Goal: Transaction & Acquisition: Purchase product/service

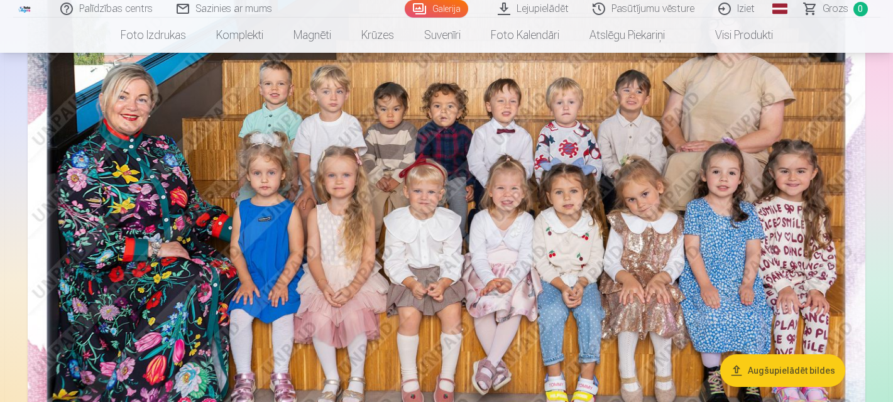
scroll to position [188, 0]
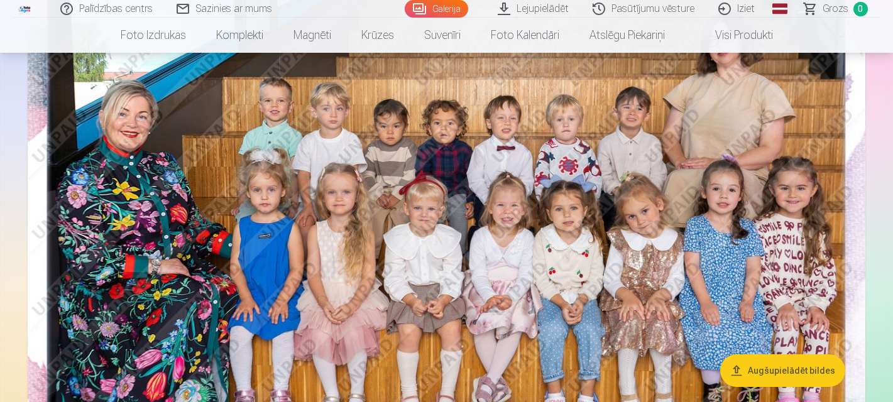
click at [605, 227] on img at bounding box center [446, 229] width 837 height 558
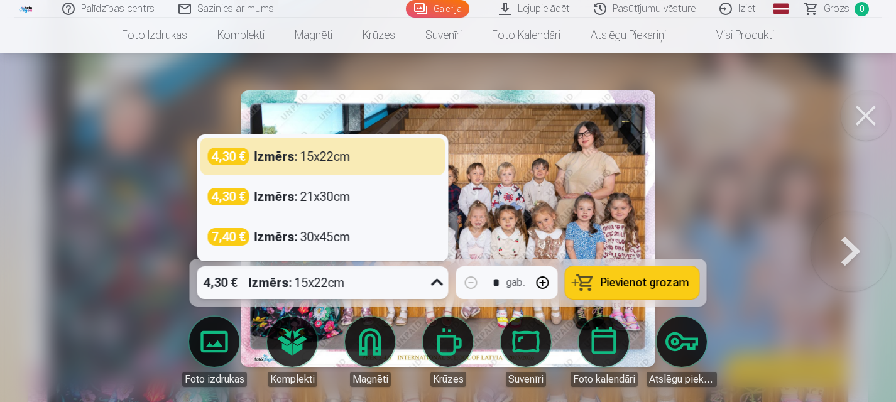
click at [332, 274] on div "Izmērs : 15x22cm" at bounding box center [297, 282] width 96 height 33
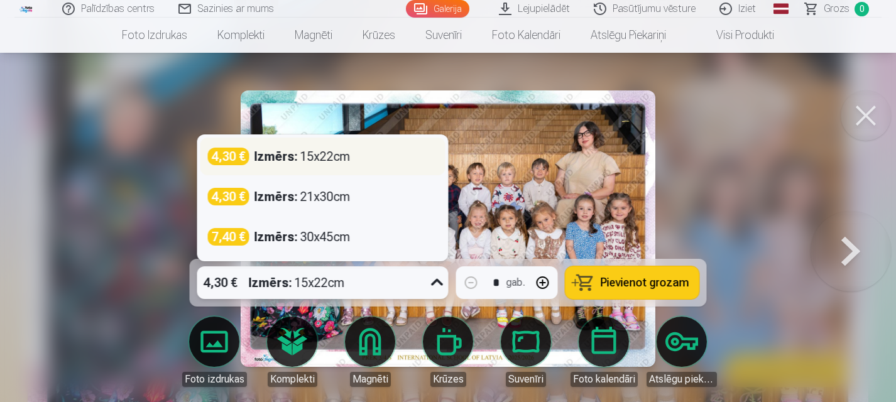
click at [388, 160] on div "4,30 € Izmērs : 15x22cm" at bounding box center [323, 157] width 230 height 18
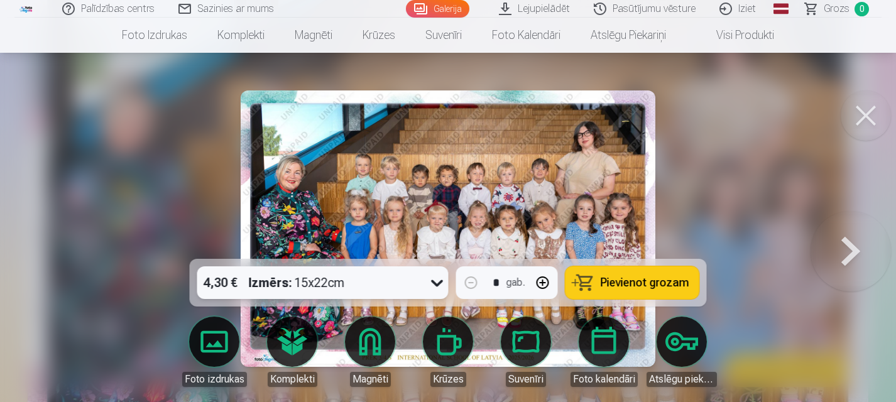
click at [631, 277] on span "Pievienot grozam" at bounding box center [645, 282] width 89 height 11
click at [866, 114] on button at bounding box center [865, 115] width 50 height 50
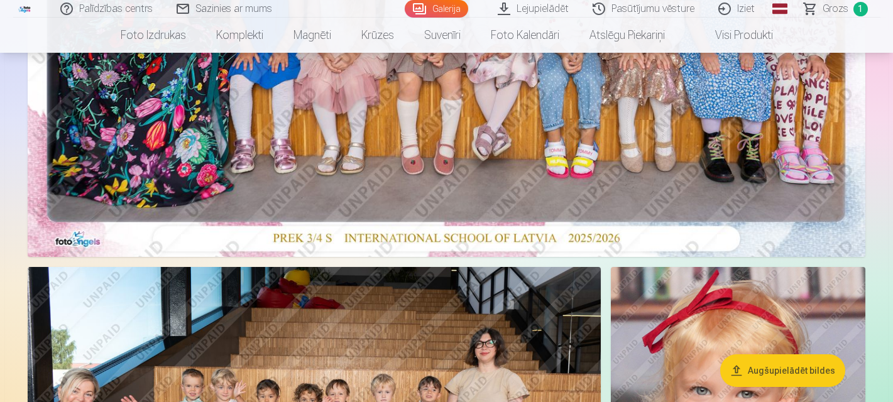
scroll to position [691, 0]
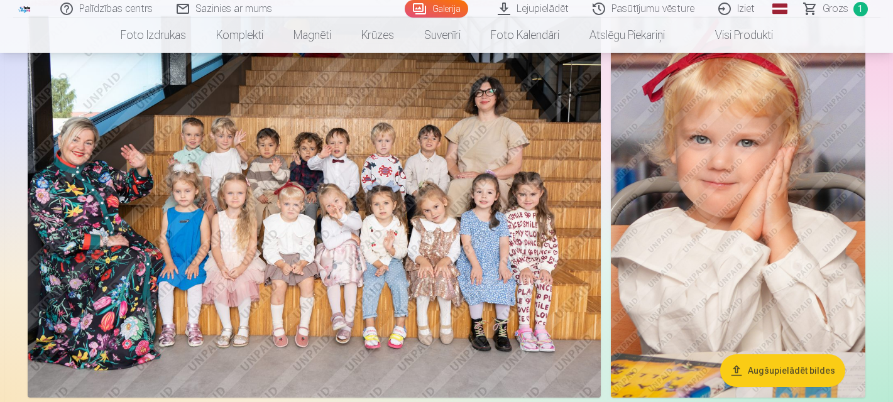
click at [387, 215] on img at bounding box center [314, 207] width 573 height 382
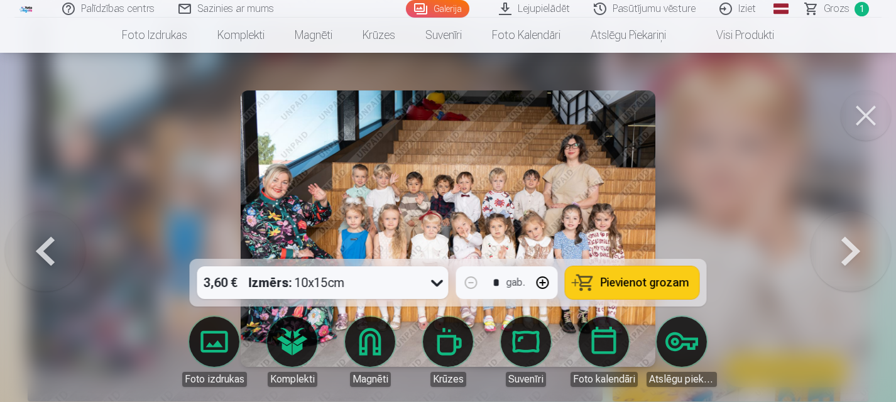
click at [389, 281] on div "3,60 € Izmērs : 10x15cm" at bounding box center [310, 282] width 227 height 33
click at [644, 287] on span "Pievienot grozam" at bounding box center [645, 282] width 89 height 11
click at [862, 116] on button at bounding box center [865, 115] width 50 height 50
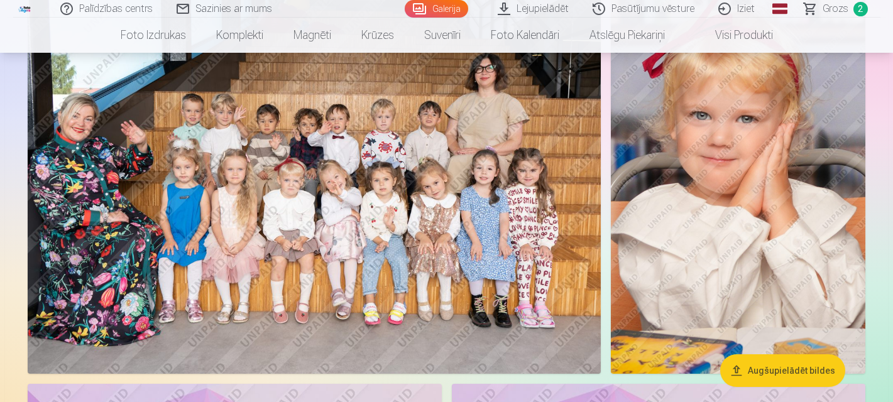
scroll to position [691, 0]
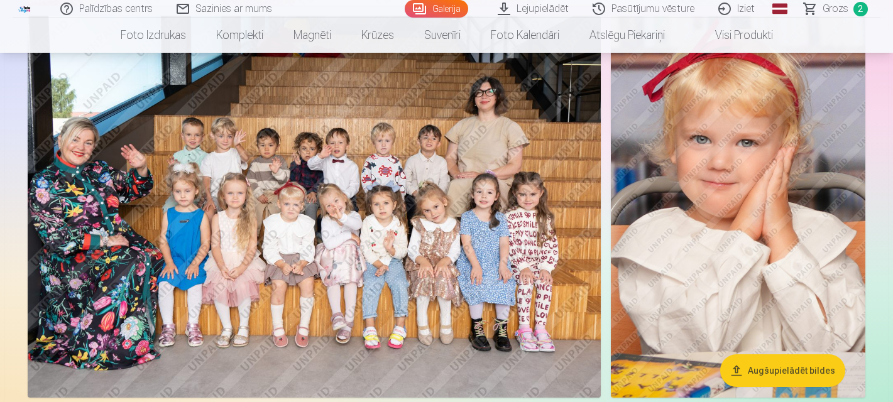
click at [759, 202] on img at bounding box center [738, 207] width 254 height 382
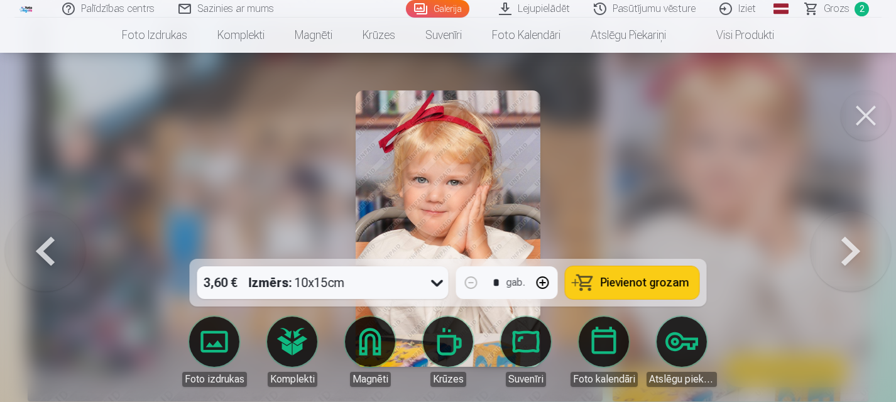
click at [629, 280] on span "Pievienot grozam" at bounding box center [645, 282] width 89 height 11
click at [856, 119] on button at bounding box center [865, 115] width 50 height 50
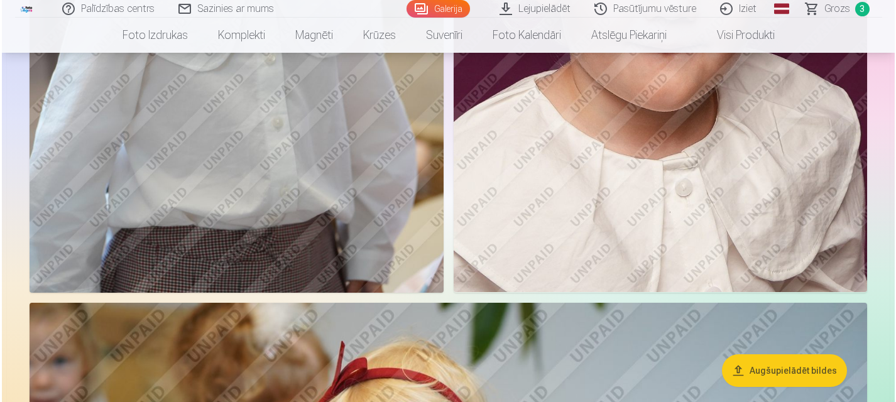
scroll to position [2199, 0]
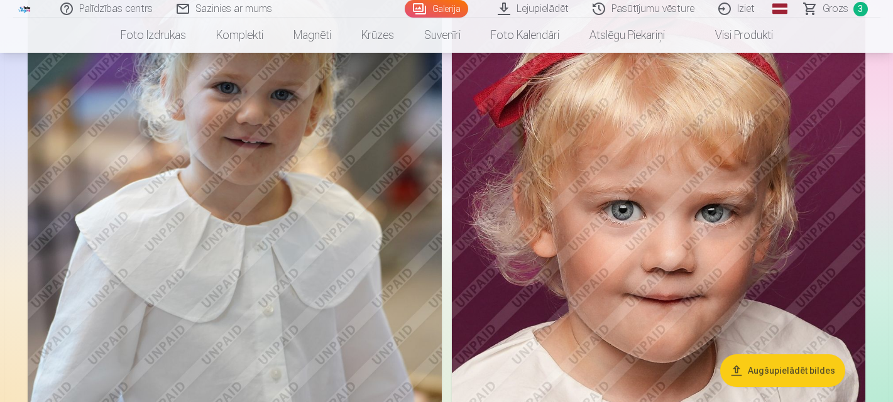
click at [303, 244] on img at bounding box center [235, 233] width 414 height 621
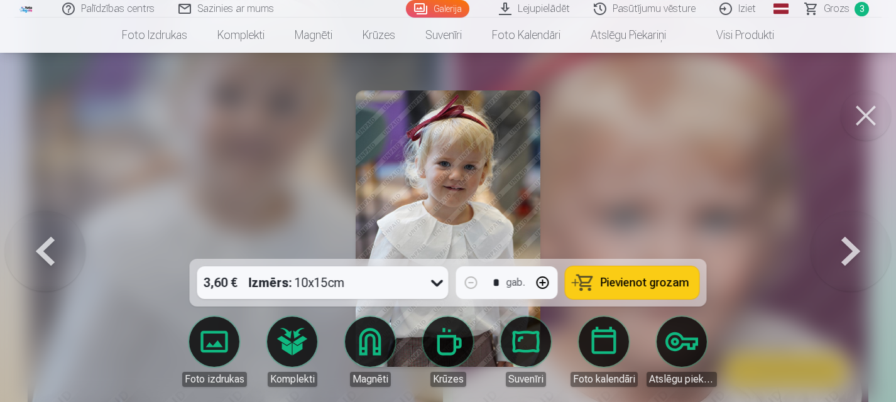
click at [644, 281] on span "Pievienot grozam" at bounding box center [645, 282] width 89 height 11
click at [864, 109] on button at bounding box center [865, 115] width 50 height 50
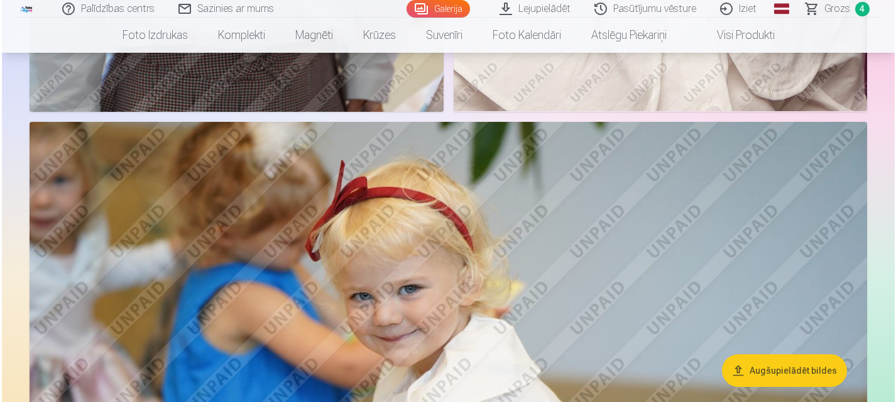
scroll to position [2819, 0]
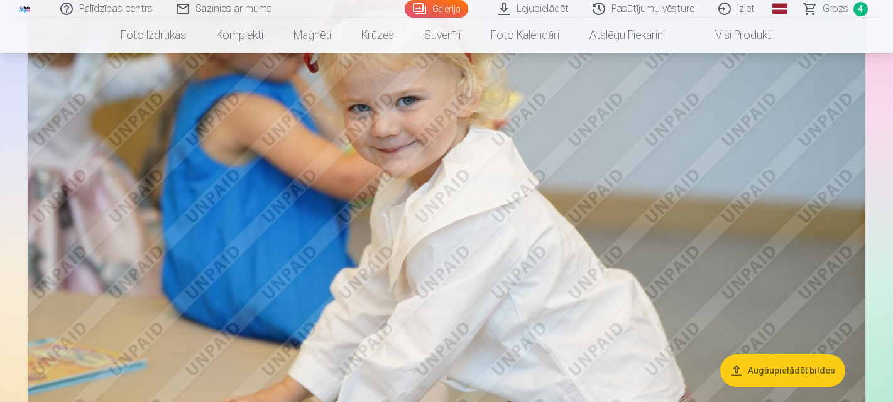
click at [600, 138] on img at bounding box center [446, 212] width 837 height 558
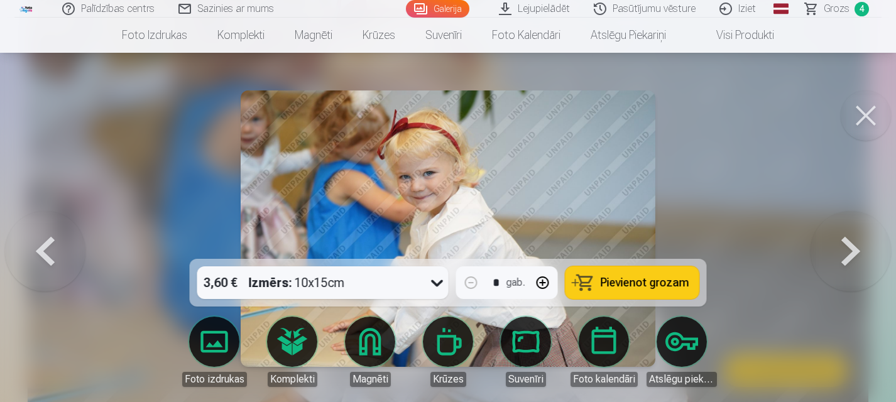
click at [666, 284] on span "Pievienot grozam" at bounding box center [645, 282] width 89 height 11
click at [867, 114] on button at bounding box center [865, 115] width 50 height 50
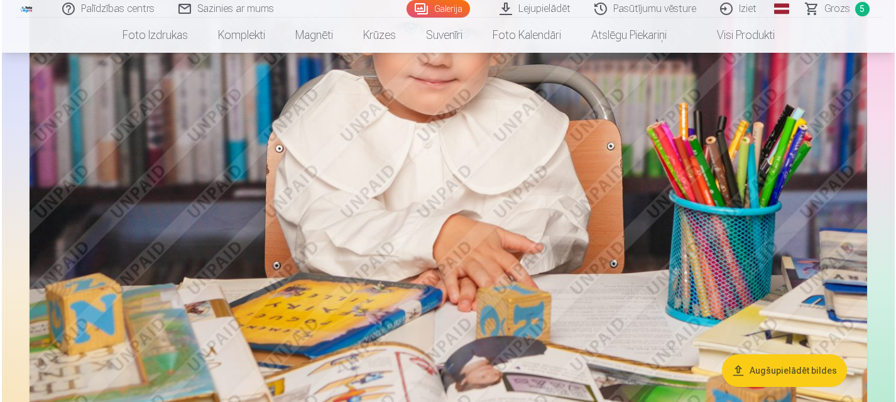
scroll to position [3438, 0]
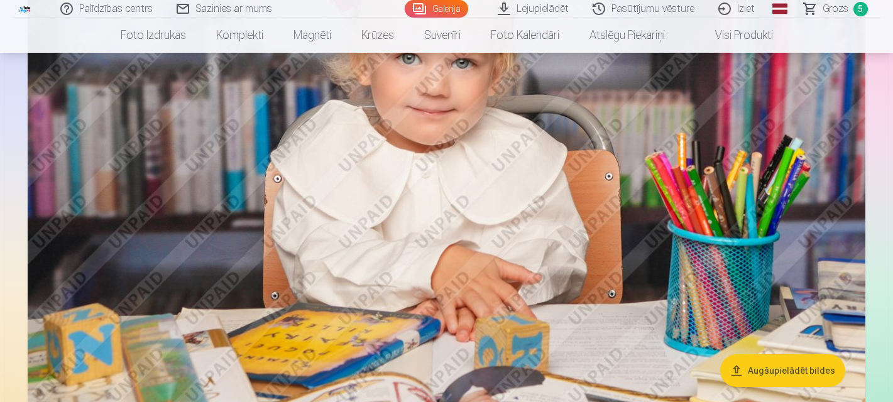
click at [509, 186] on img at bounding box center [446, 162] width 837 height 558
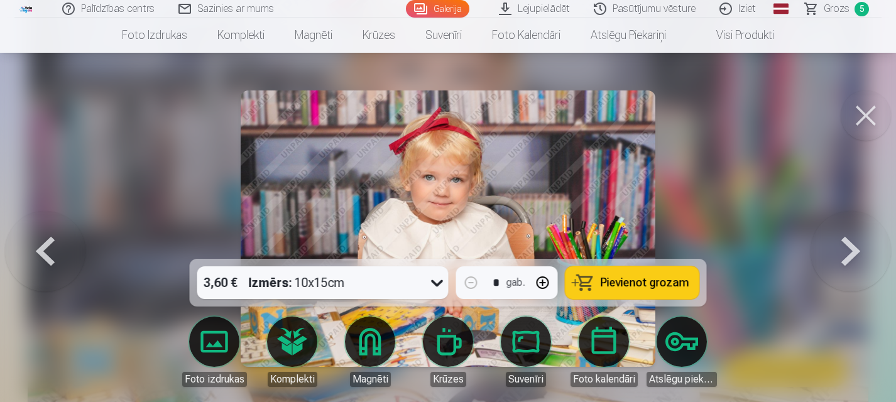
click at [655, 283] on span "Pievienot grozam" at bounding box center [645, 282] width 89 height 11
click at [859, 107] on button at bounding box center [865, 115] width 50 height 50
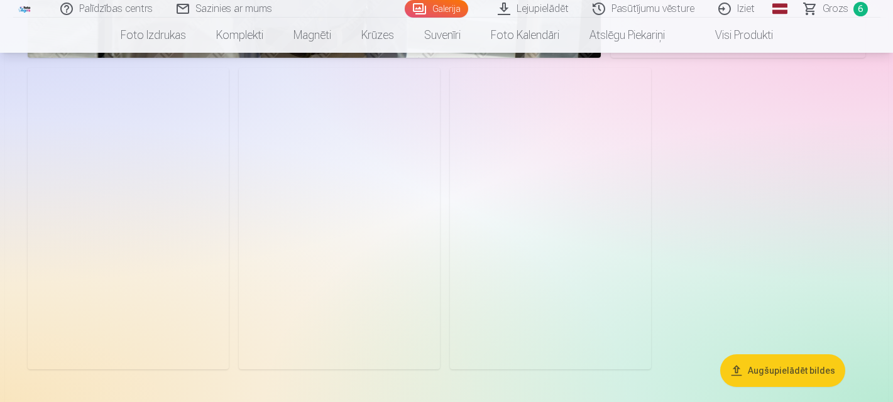
click at [131, 183] on img at bounding box center [128, 219] width 201 height 302
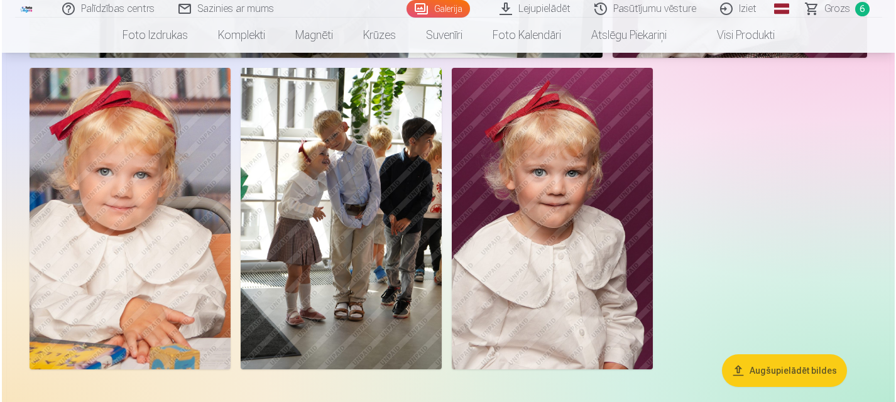
scroll to position [5013, 0]
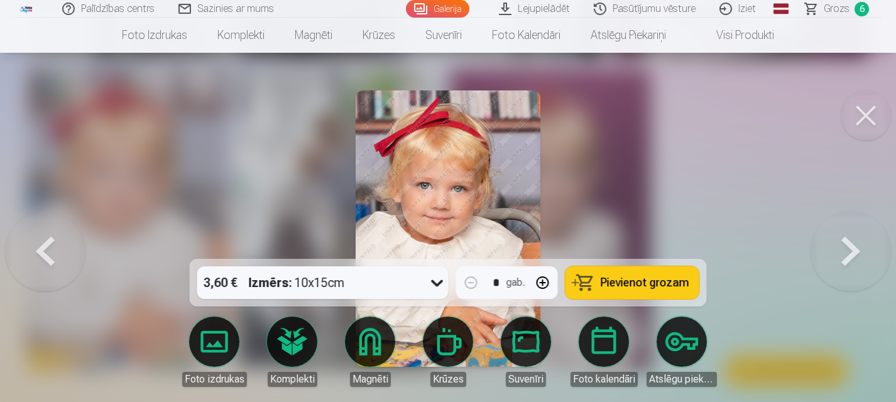
click at [647, 283] on span "Pievienot grozam" at bounding box center [645, 282] width 89 height 11
click at [866, 128] on button at bounding box center [865, 115] width 50 height 50
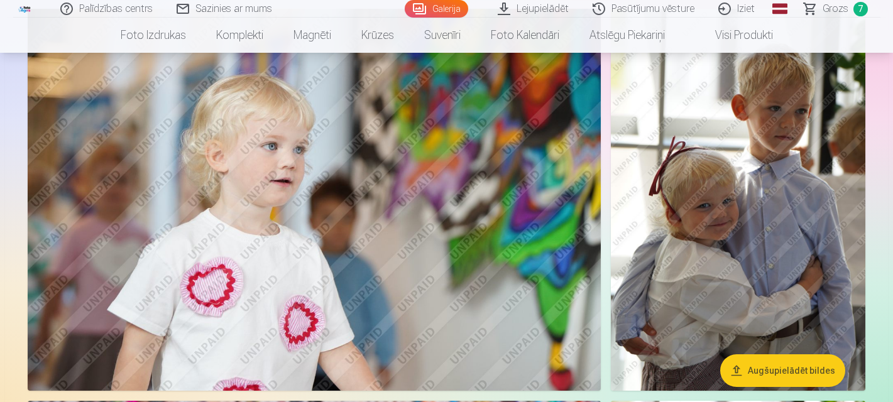
scroll to position [3866, 0]
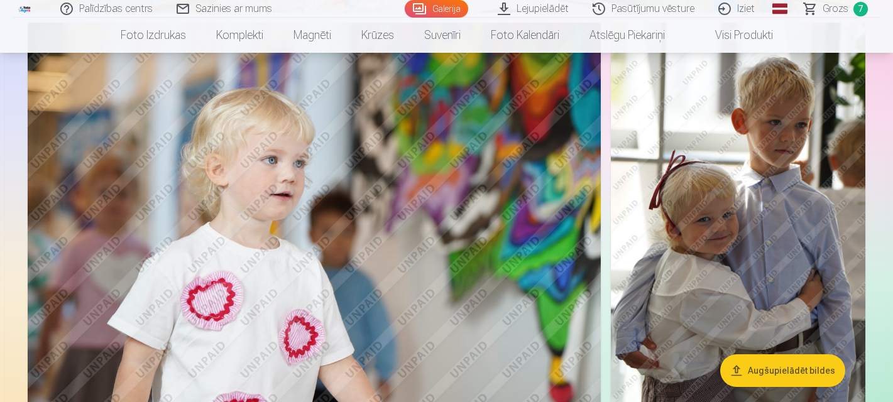
click at [387, 231] on img at bounding box center [314, 214] width 573 height 382
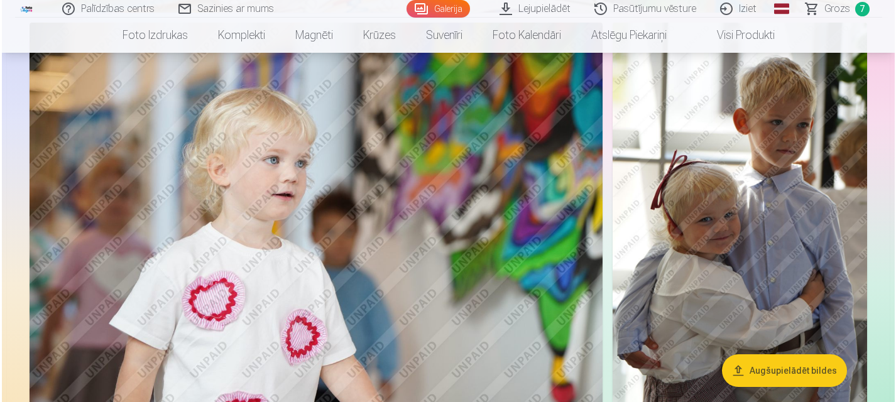
scroll to position [3878, 0]
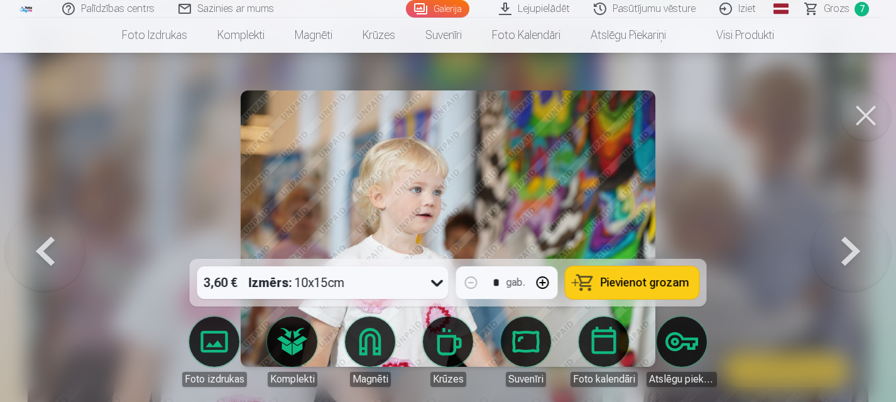
click at [601, 278] on button "Pievienot grozam" at bounding box center [632, 282] width 134 height 33
click at [862, 112] on button at bounding box center [865, 115] width 50 height 50
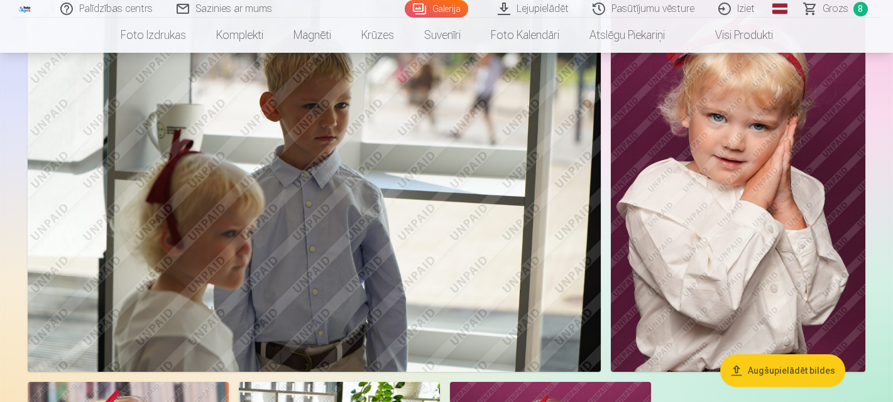
scroll to position [4682, 0]
click at [753, 164] on img at bounding box center [738, 181] width 254 height 382
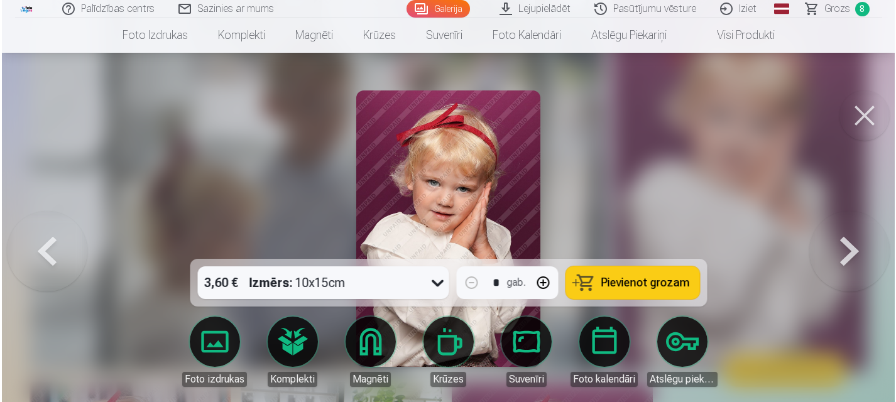
scroll to position [4699, 0]
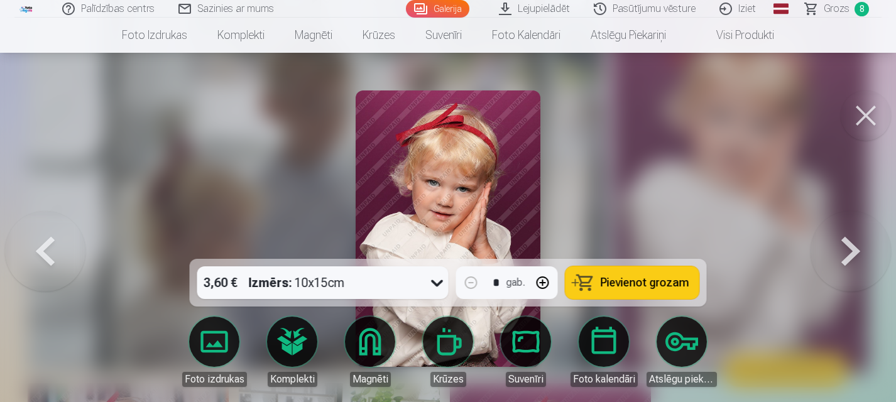
click at [628, 281] on span "Pievienot grozam" at bounding box center [645, 282] width 89 height 11
click at [835, 8] on span "Grozs" at bounding box center [836, 8] width 26 height 15
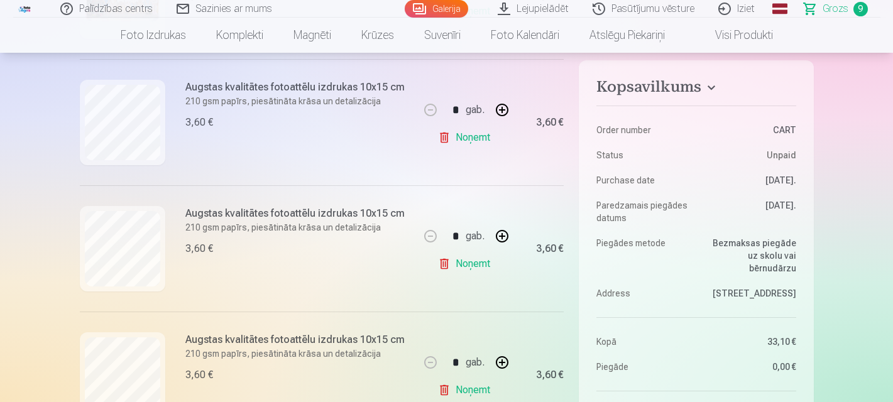
scroll to position [377, 0]
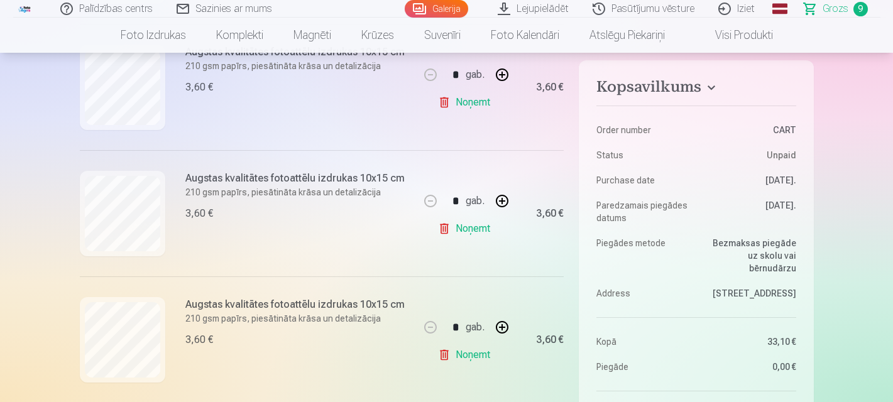
scroll to position [628, 0]
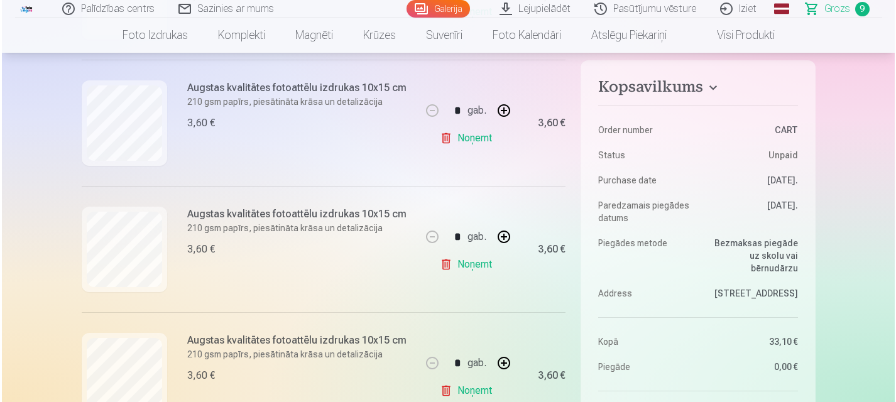
scroll to position [4699, 0]
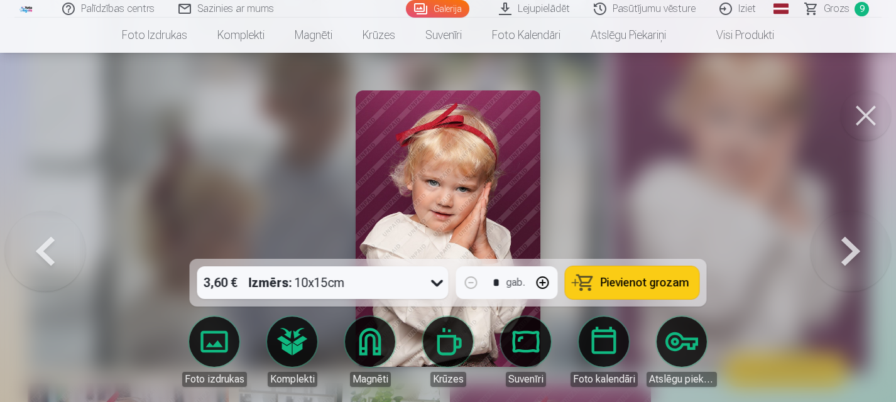
click at [857, 111] on button at bounding box center [865, 115] width 50 height 50
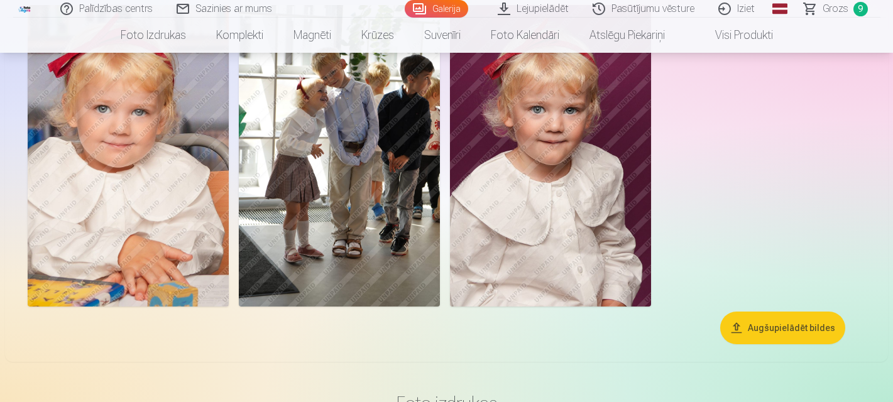
scroll to position [4996, 0]
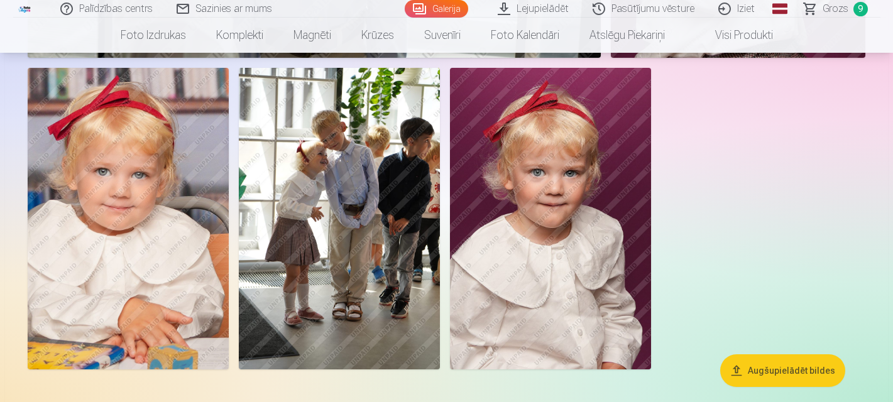
click at [577, 237] on img at bounding box center [550, 219] width 201 height 302
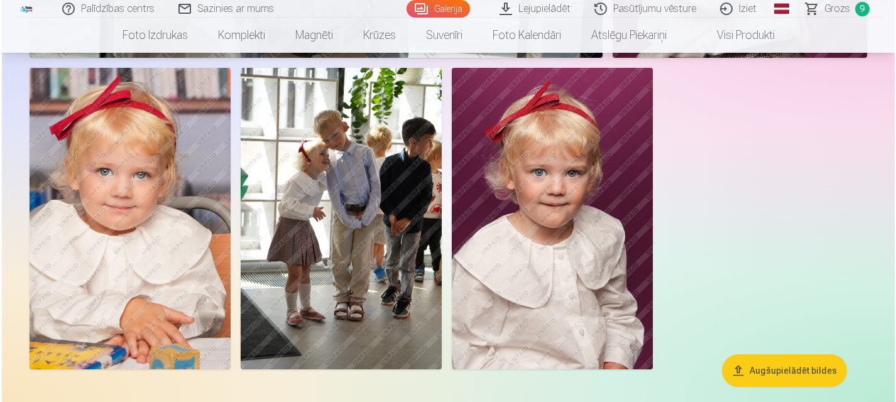
scroll to position [5013, 0]
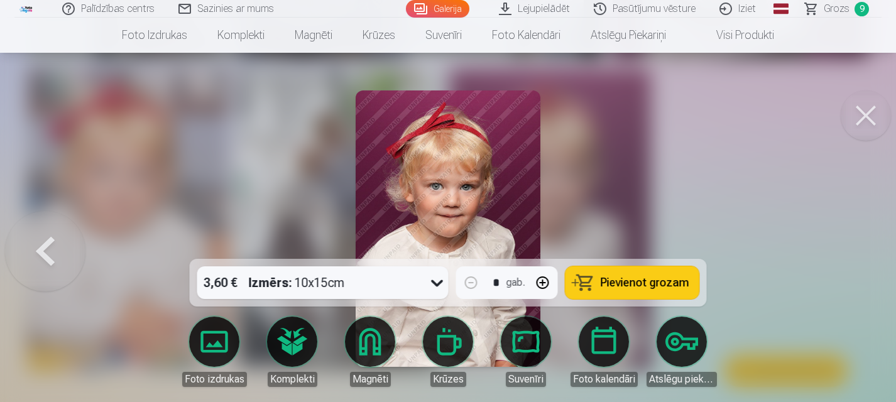
click at [609, 280] on span "Pievienot grozam" at bounding box center [645, 282] width 89 height 11
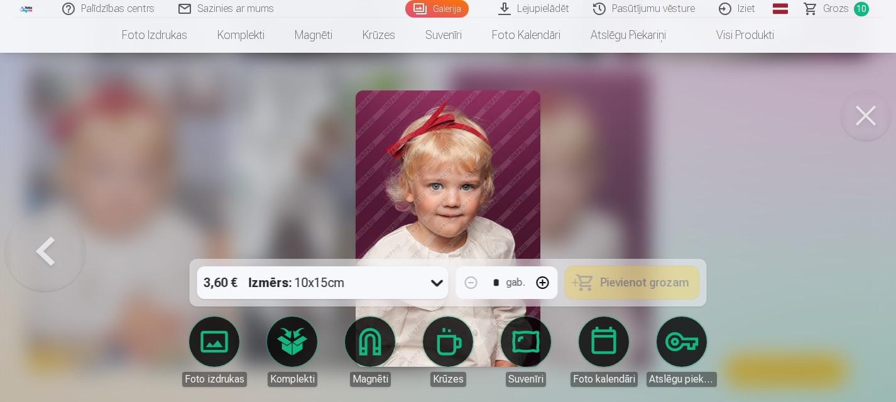
click at [862, 111] on button at bounding box center [865, 115] width 50 height 50
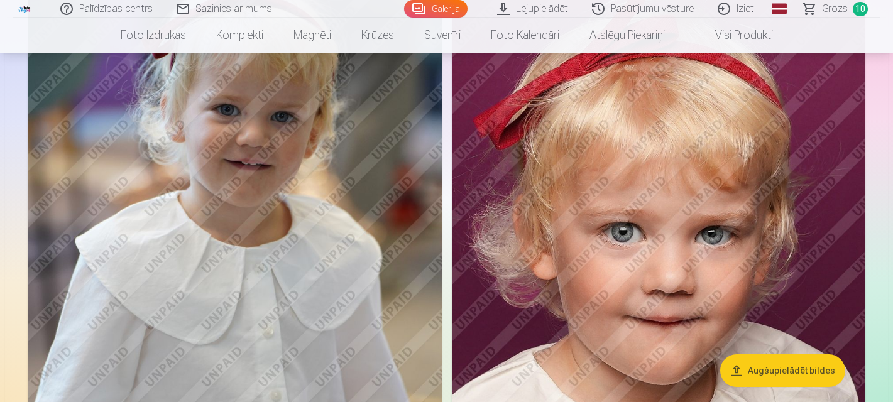
scroll to position [2170, 0]
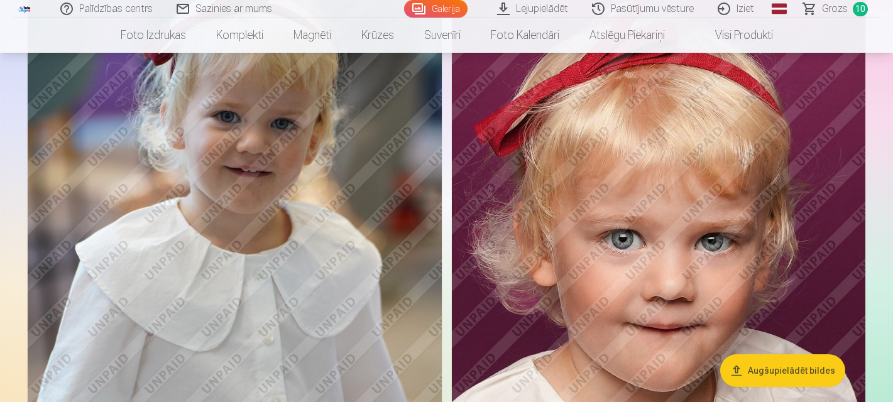
click at [599, 202] on img at bounding box center [658, 262] width 413 height 621
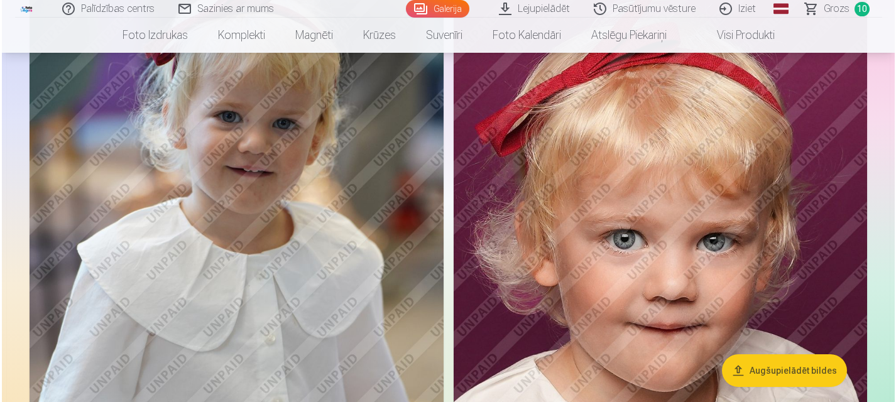
scroll to position [2177, 0]
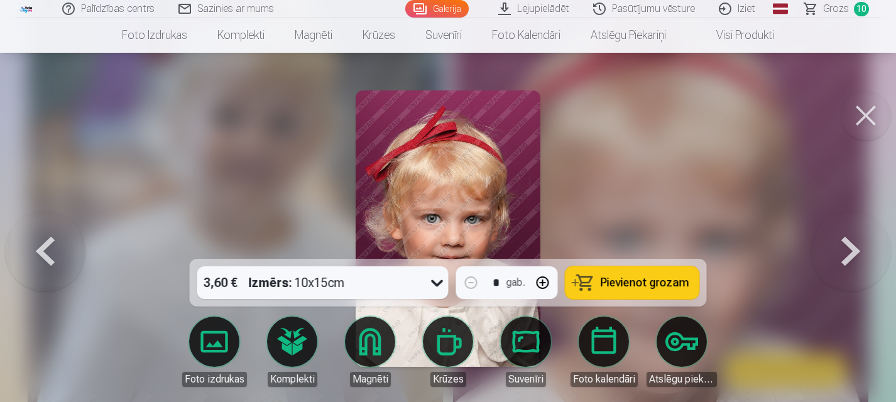
click at [672, 292] on button "Pievienot grozam" at bounding box center [632, 282] width 134 height 33
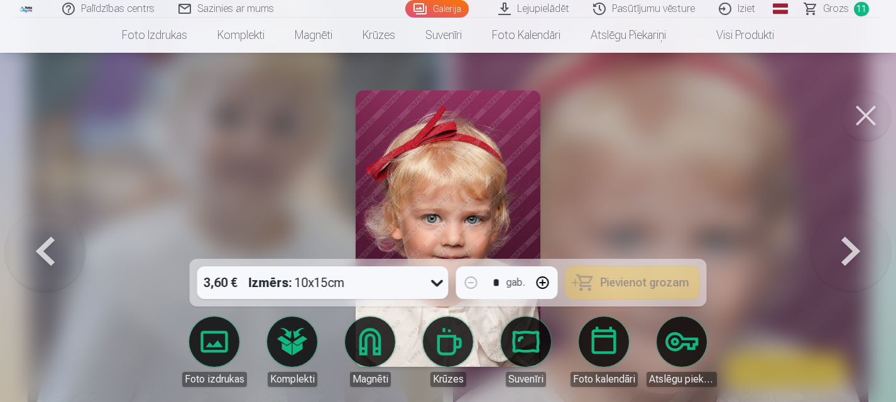
click at [834, 11] on span "Grozs" at bounding box center [836, 8] width 26 height 15
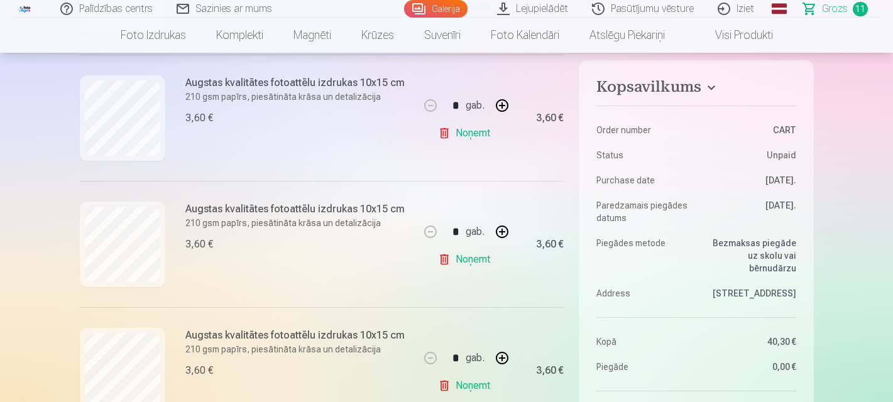
scroll to position [879, 0]
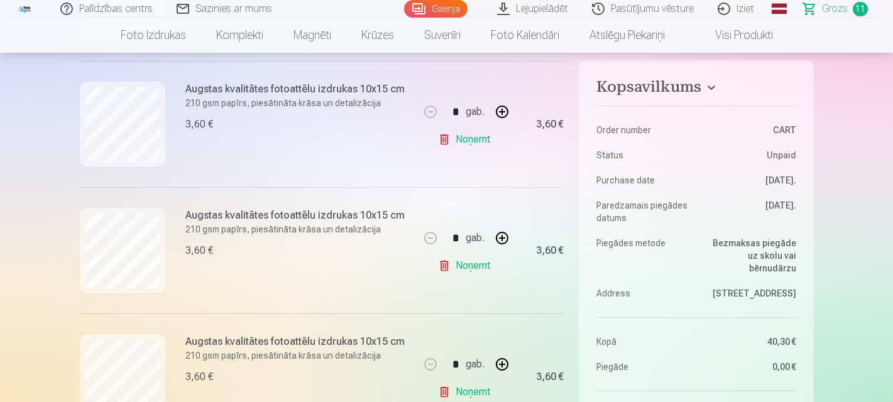
click at [467, 268] on link "Noņemt" at bounding box center [466, 265] width 57 height 25
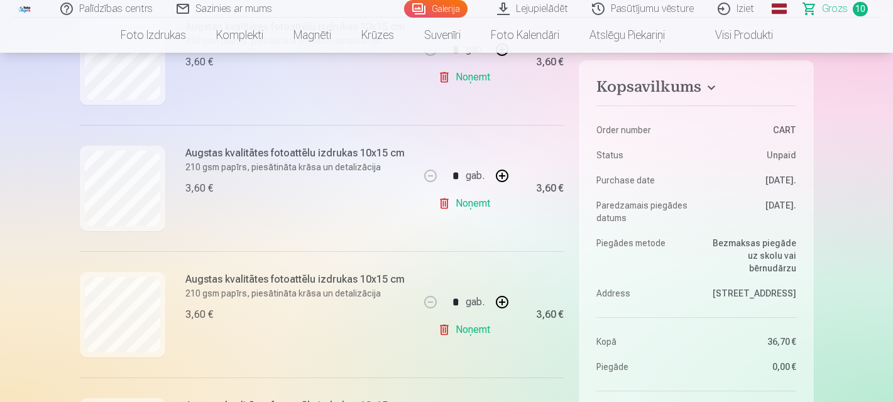
scroll to position [1068, 0]
click at [469, 204] on link "Noņemt" at bounding box center [466, 203] width 57 height 25
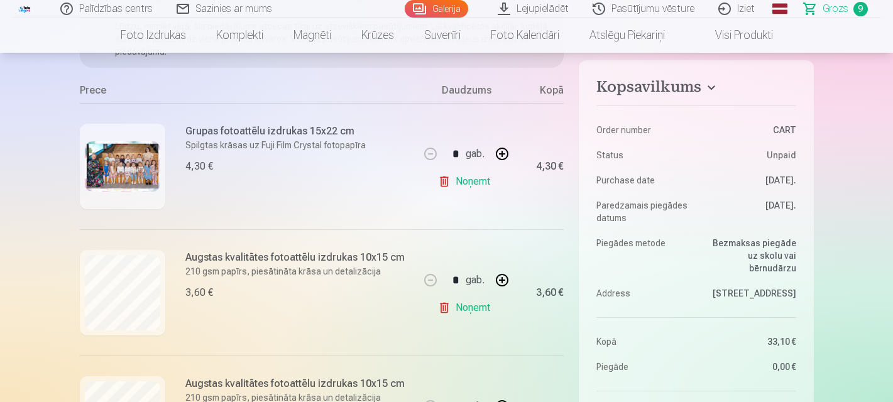
scroll to position [0, 0]
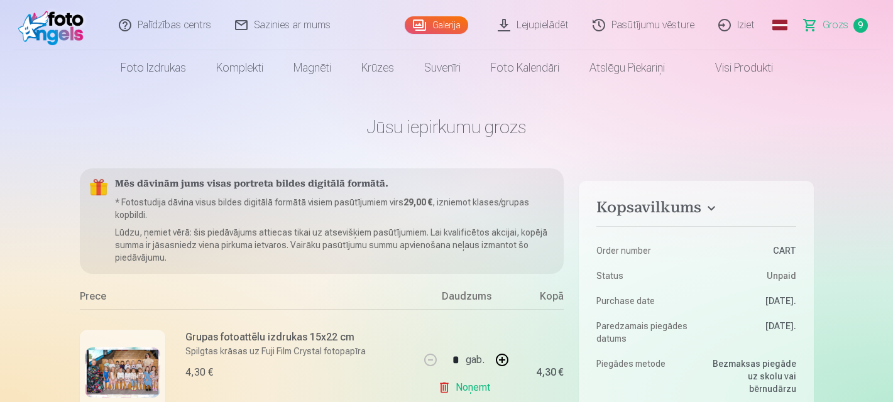
click at [393, 246] on p "Lūdzu, ņemiet vērā: šis piedāvājums attiecas tikai uz atsevišķiem pasūtījumiem.…" at bounding box center [334, 245] width 439 height 38
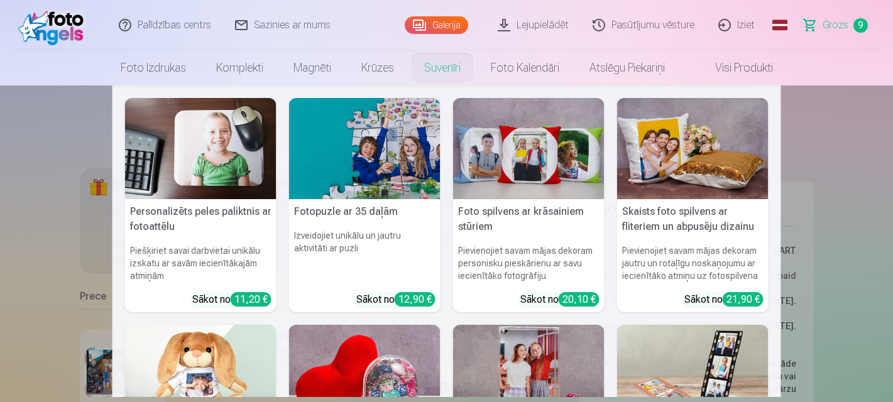
click at [852, 139] on nav "Personalizēts peles paliktnis ar fotoattēlu Piešķiriet savai darbvietai unikālu…" at bounding box center [446, 241] width 893 height 312
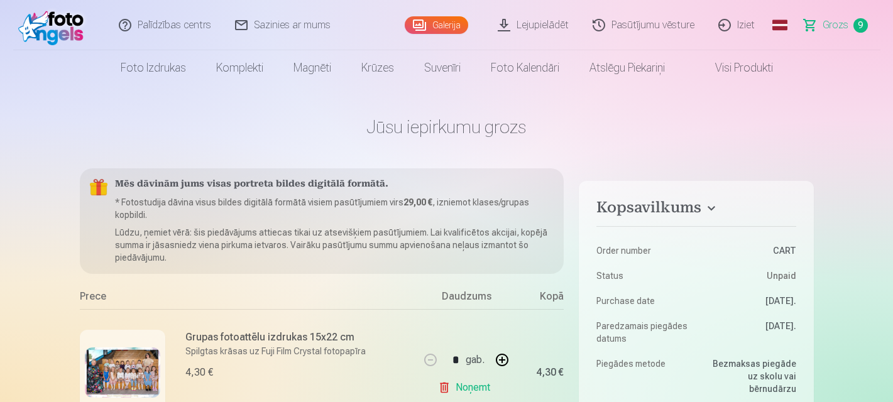
click at [844, 21] on span "Grozs" at bounding box center [835, 25] width 26 height 15
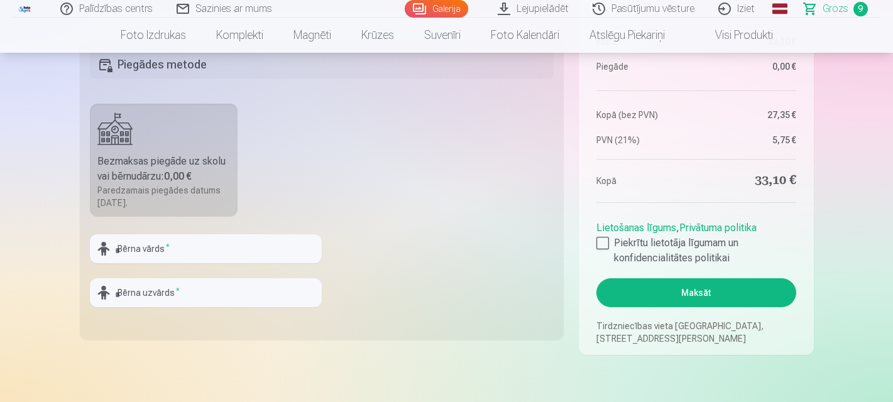
scroll to position [1382, 0]
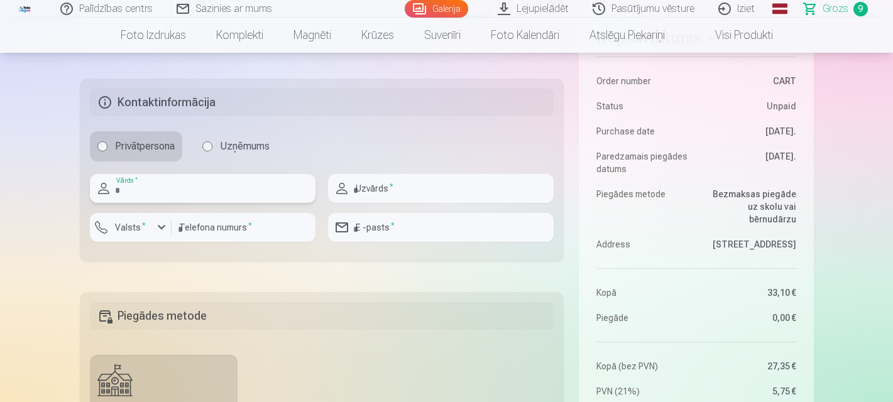
click at [198, 177] on input "text" at bounding box center [203, 188] width 226 height 29
type input "*****"
click at [423, 197] on input "text" at bounding box center [441, 188] width 226 height 29
type input "*********"
click at [117, 229] on label "Valsts *" at bounding box center [130, 227] width 41 height 13
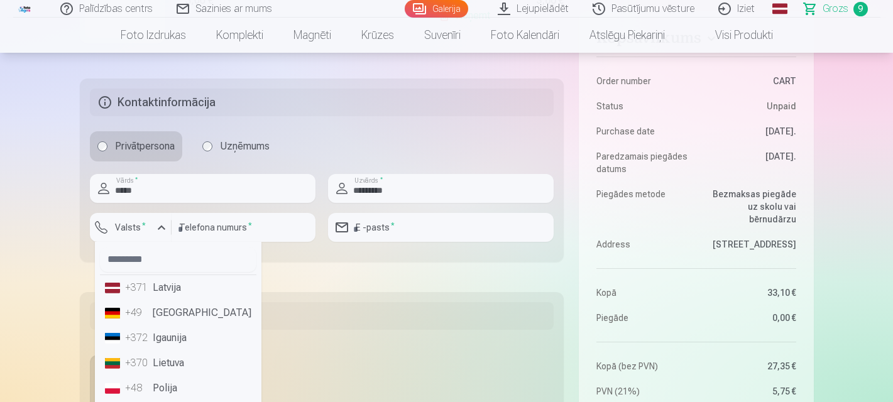
click at [151, 281] on li "+371 Latvija" at bounding box center [178, 287] width 156 height 25
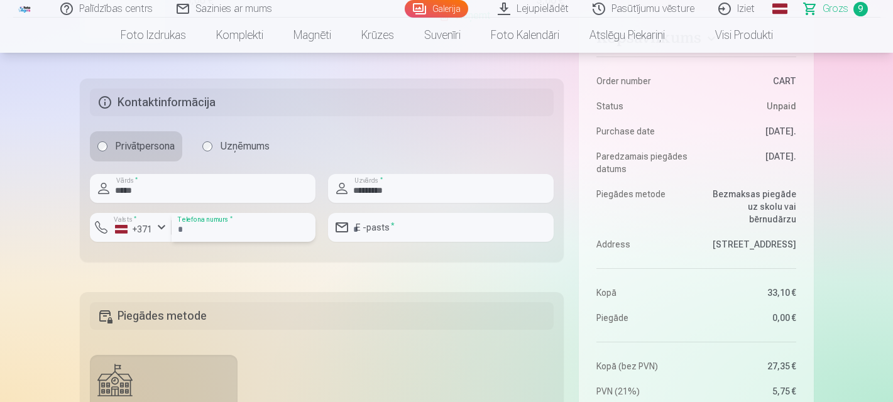
click at [211, 233] on input "number" at bounding box center [243, 227] width 144 height 29
type input "********"
click at [383, 220] on input "email" at bounding box center [441, 227] width 226 height 29
type input "**********"
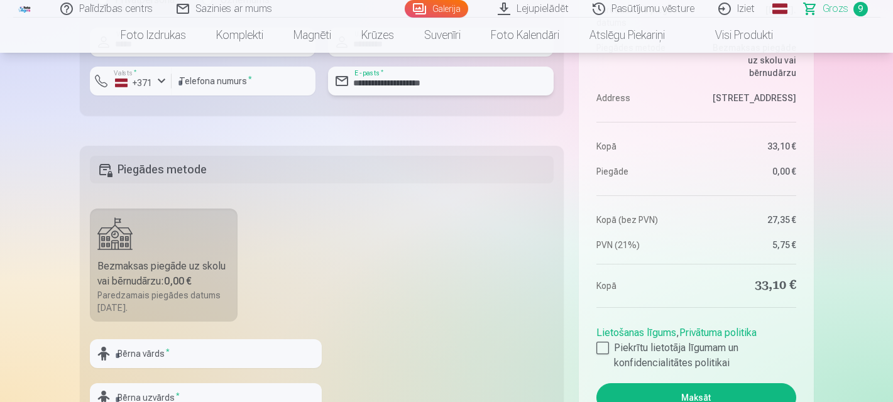
scroll to position [1633, 0]
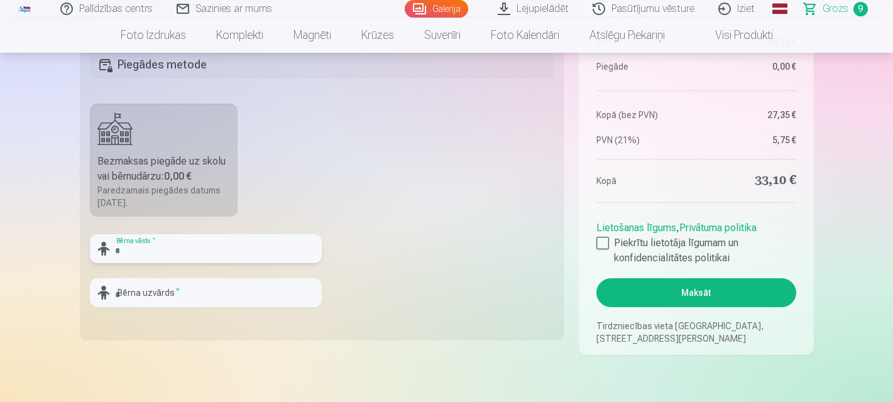
click at [169, 253] on input "text" at bounding box center [206, 248] width 232 height 29
type input "******"
type input "*********"
click at [423, 190] on fieldset "Piegādes metode Bezmaksas piegāde uz skolu vai bērnudārzu : 0,00 € Paredzamais …" at bounding box center [322, 190] width 484 height 299
click at [606, 241] on div at bounding box center [602, 243] width 13 height 13
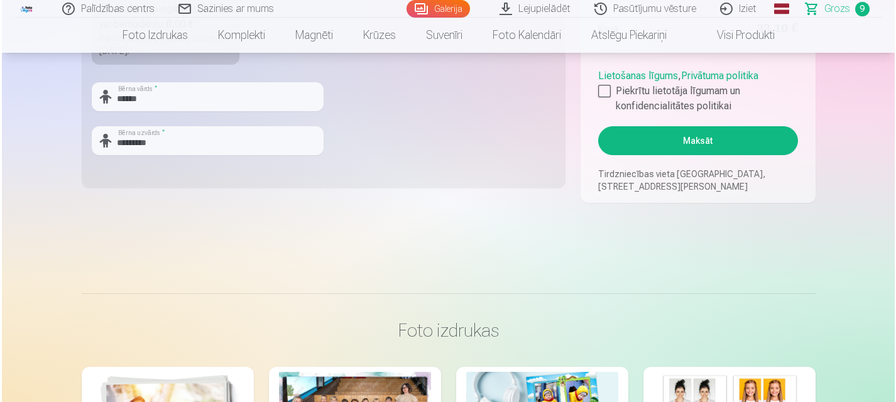
scroll to position [1759, 0]
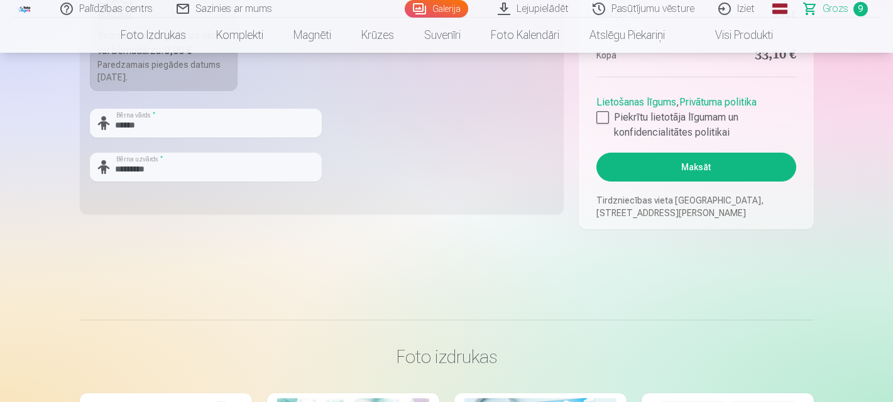
click at [702, 162] on button "Maksāt" at bounding box center [695, 167] width 199 height 29
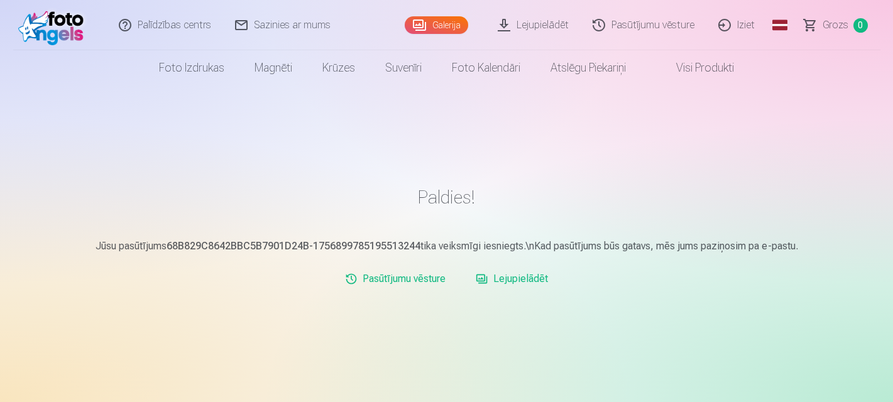
click at [393, 195] on h1 "Paldies!" at bounding box center [447, 197] width 734 height 23
click at [585, 339] on div "Paldies! Jūsu pasūtījums 68B829C8642BBC5B7901D24B-1756899785195513244 tika veik…" at bounding box center [447, 375] width 754 height 750
drag, startPoint x: 403, startPoint y: 160, endPoint x: 390, endPoint y: 143, distance: 21.1
click at [403, 160] on main "Paldies! Jūsu pasūtījums 68B829C8642BBC5B7901D24B-1756899785195513244 tika veik…" at bounding box center [447, 245] width 734 height 178
click at [134, 262] on main "Paldies! Jūsu pasūtījums 68B829C8642BBC5B7901D24B-1756899785195513244 tika veik…" at bounding box center [447, 245] width 734 height 178
